Goal: Task Accomplishment & Management: Manage account settings

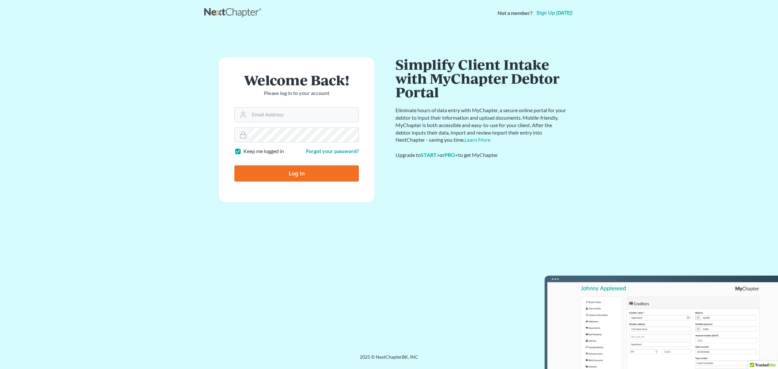
type input "[EMAIL_ADDRESS][DOMAIN_NAME]"
click at [301, 171] on input "Log In" at bounding box center [296, 173] width 125 height 16
type input "Thinking..."
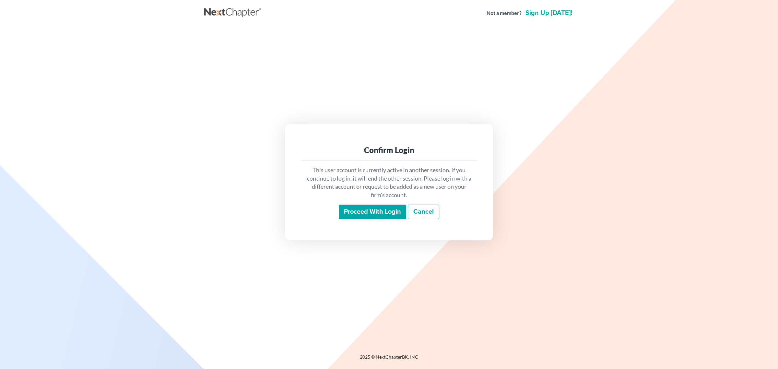
click at [366, 209] on input "Proceed with login" at bounding box center [372, 212] width 67 height 15
